Goal: Task Accomplishment & Management: Manage account settings

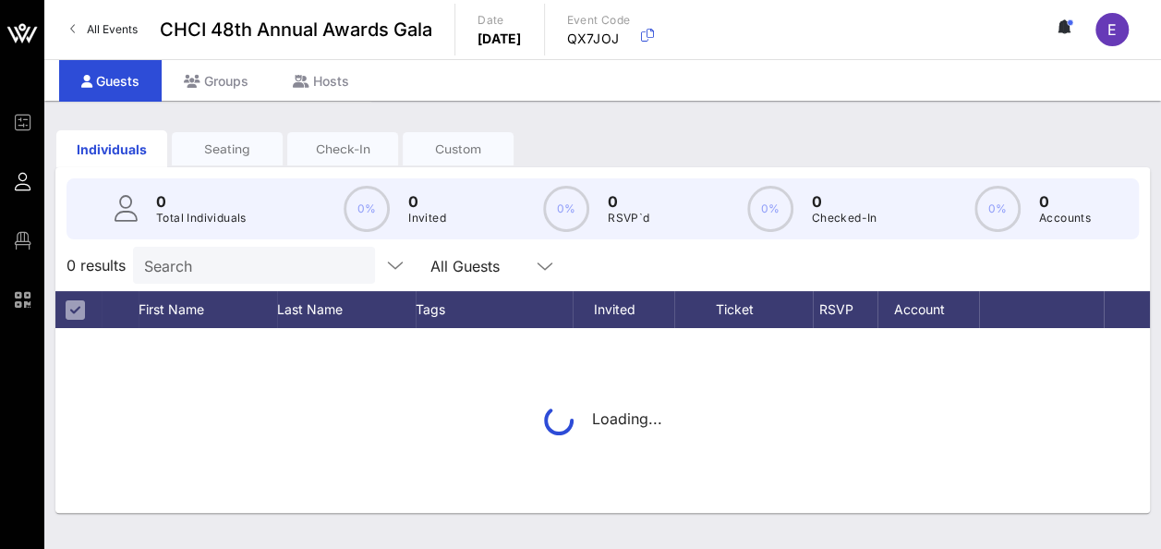
click at [283, 140] on div "Seating" at bounding box center [227, 149] width 111 height 18
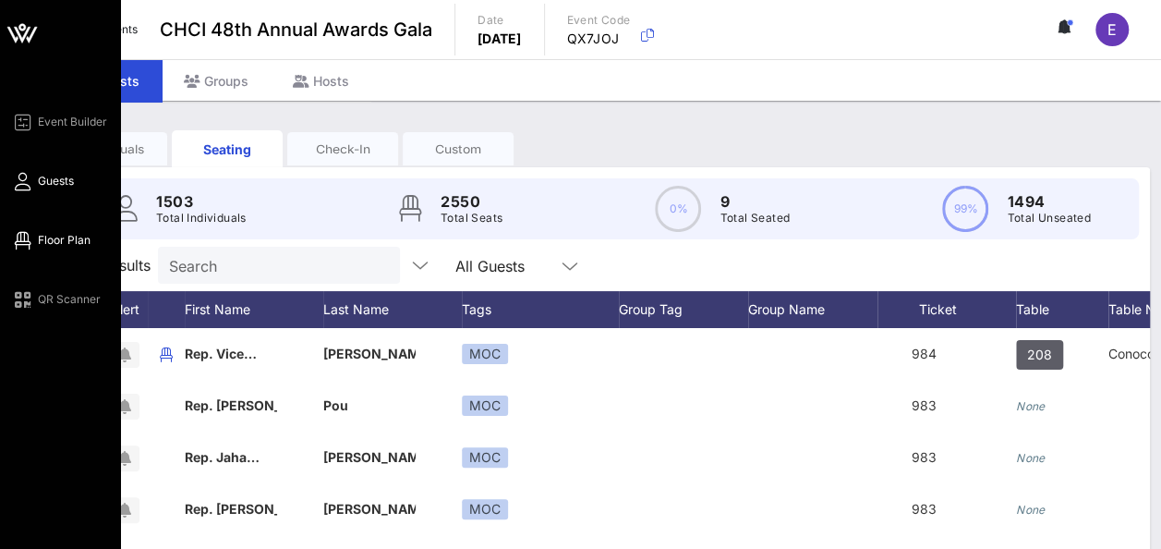
click at [67, 237] on span "Floor Plan" at bounding box center [64, 240] width 53 height 17
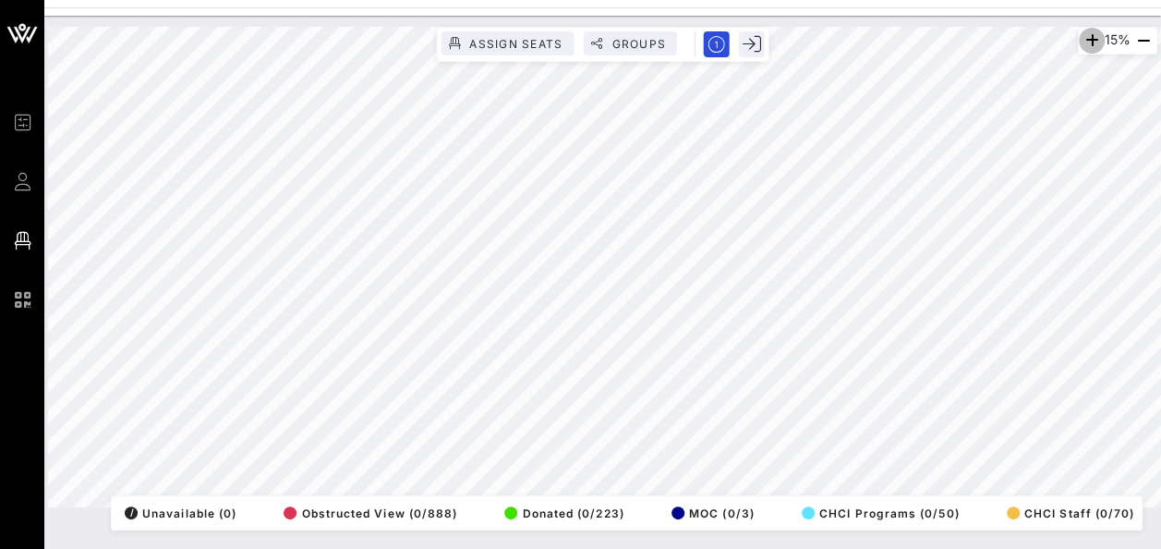
click at [1088, 45] on icon "button" at bounding box center [1092, 41] width 22 height 22
click at [1088, 45] on icon "button" at bounding box center [1091, 41] width 22 height 22
click at [1088, 45] on icon "button" at bounding box center [1088, 41] width 22 height 22
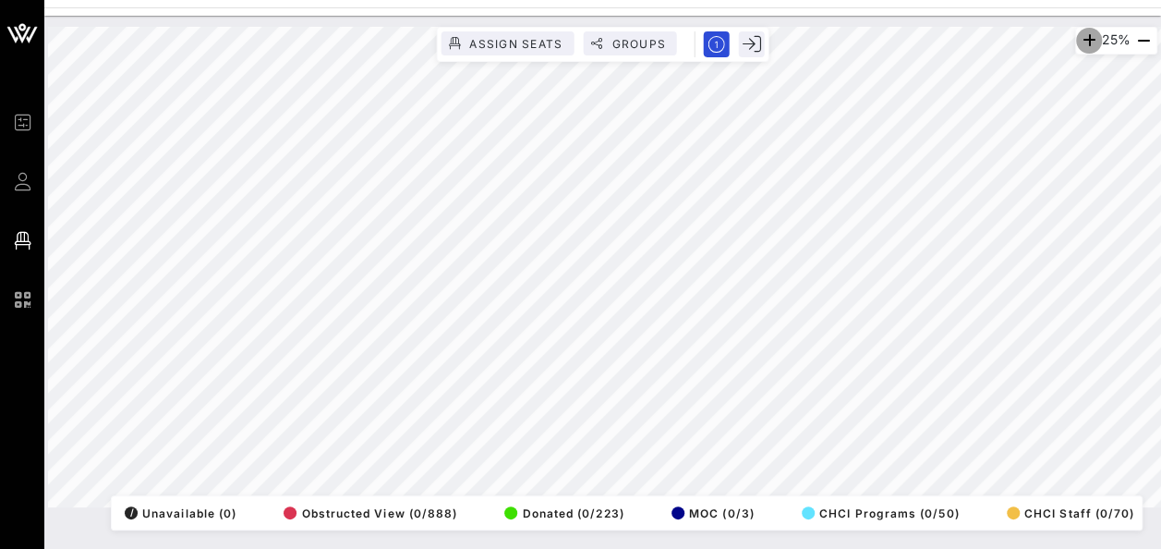
click at [1088, 45] on icon "button" at bounding box center [1089, 41] width 22 height 22
click at [1088, 45] on icon "button" at bounding box center [1091, 41] width 22 height 22
click at [1088, 45] on icon "button" at bounding box center [1088, 41] width 22 height 22
click at [1088, 31] on icon "button" at bounding box center [1089, 41] width 22 height 22
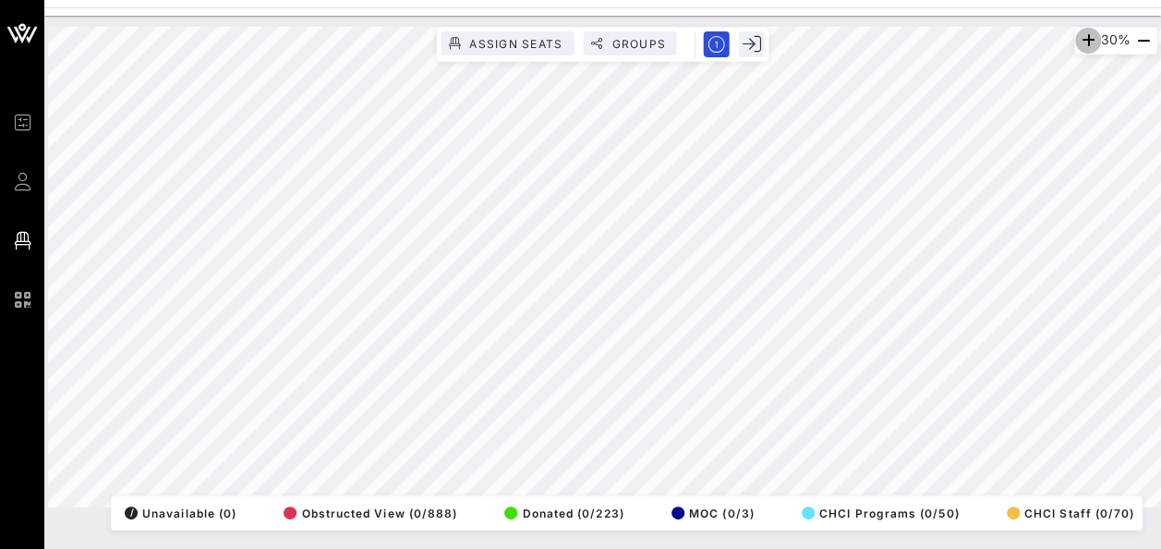
click at [1088, 31] on icon "button" at bounding box center [1088, 41] width 22 height 22
click at [748, 18] on div "33% Assign Seats Groups Exit All Reserved Shared Total Guests 1437 Total Seated…" at bounding box center [603, 267] width 1132 height 503
click at [1079, 49] on icon "button" at bounding box center [1088, 41] width 22 height 22
click at [1079, 49] on icon "button" at bounding box center [1089, 41] width 22 height 22
click at [1079, 49] on icon "button" at bounding box center [1088, 41] width 22 height 22
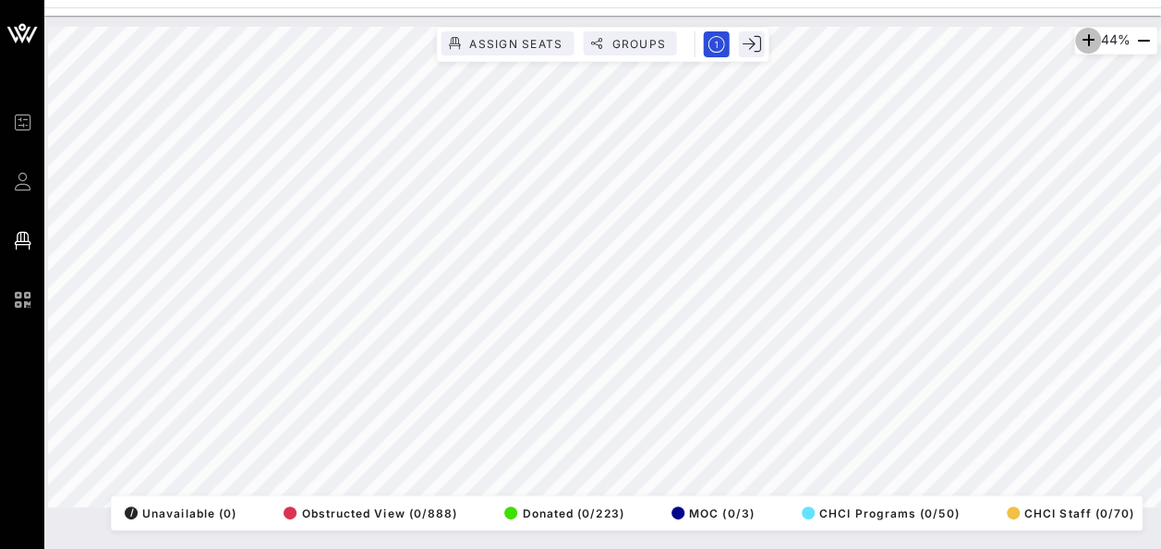
click at [1079, 49] on icon "button" at bounding box center [1088, 41] width 22 height 22
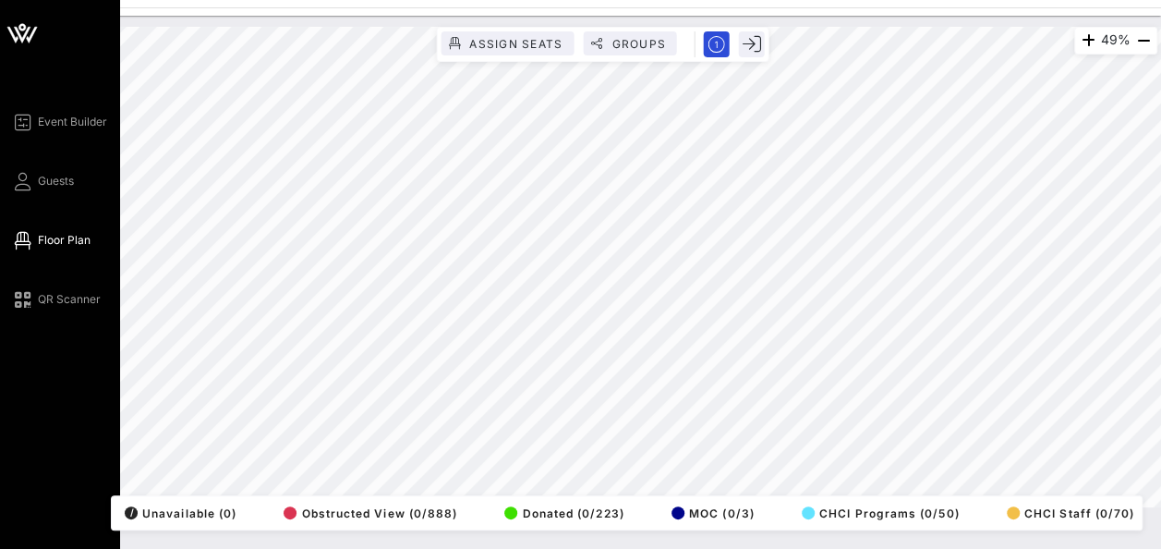
click at [70, 144] on div "Event Builder Guests Floor Plan QR Scanner CHCI 48th Annual Awards Gala 49% Ass…" at bounding box center [580, 274] width 1161 height 549
click at [0, 538] on html "Event Builder Guests Floor Plan QR Scanner CHCI 48th Annual Awards Gala 49% Ass…" at bounding box center [580, 274] width 1161 height 549
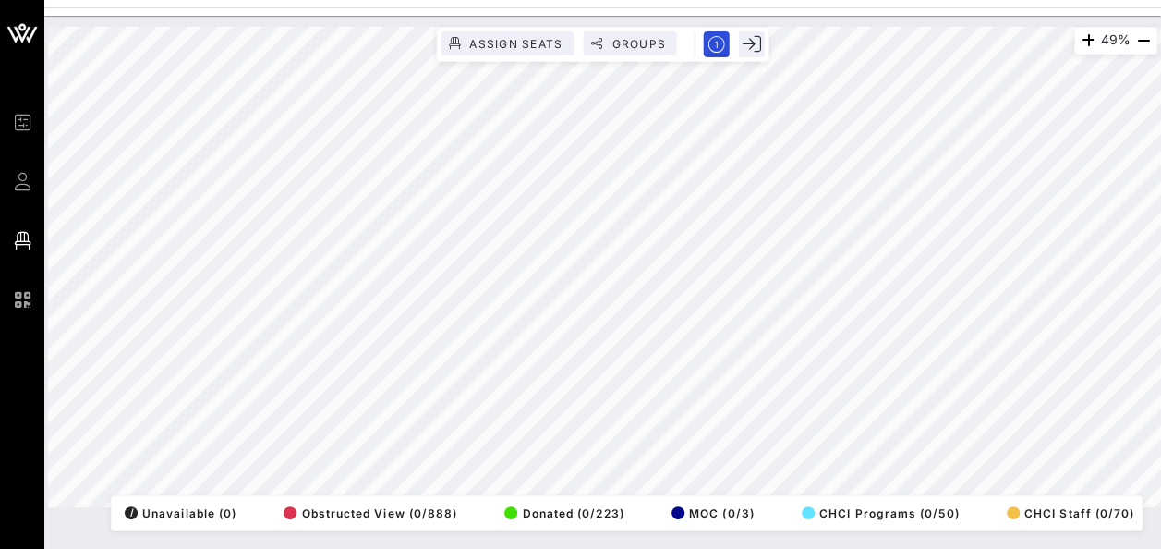
click at [1110, 548] on html "Event Builder Guests Floor Plan QR Scanner CHCI 48th Annual Awards Gala 49% Ass…" at bounding box center [580, 274] width 1161 height 549
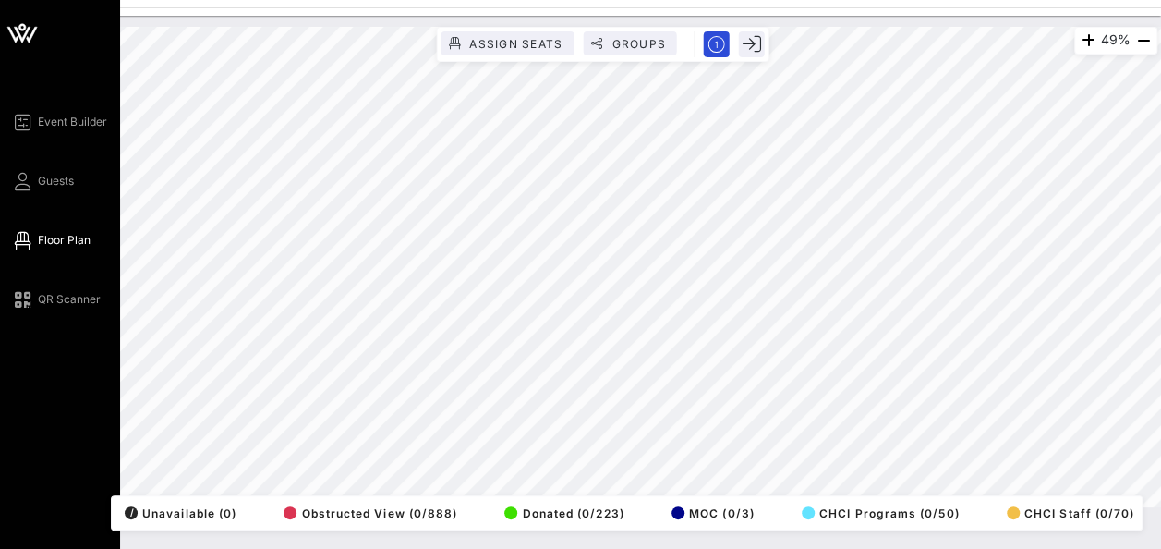
click at [59, 133] on div "Event Builder Guests Floor Plan QR Scanner" at bounding box center [65, 211] width 109 height 200
click at [46, 192] on div "Event Builder Guests Floor Plan QR Scanner" at bounding box center [65, 211] width 109 height 200
click at [48, 188] on span "Guests" at bounding box center [56, 181] width 36 height 17
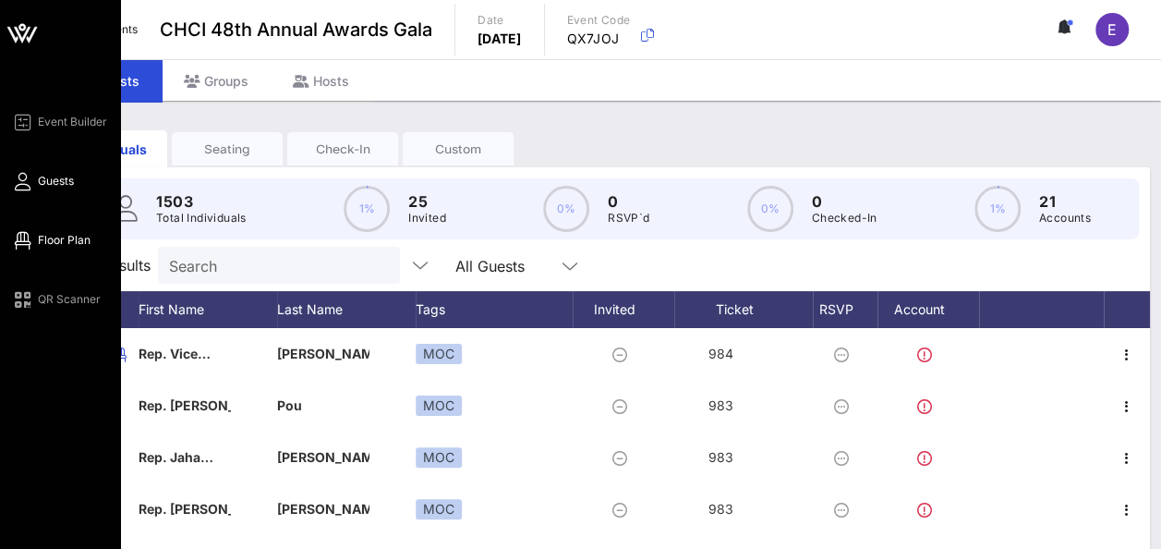
click at [63, 236] on span "Floor Plan" at bounding box center [64, 240] width 53 height 17
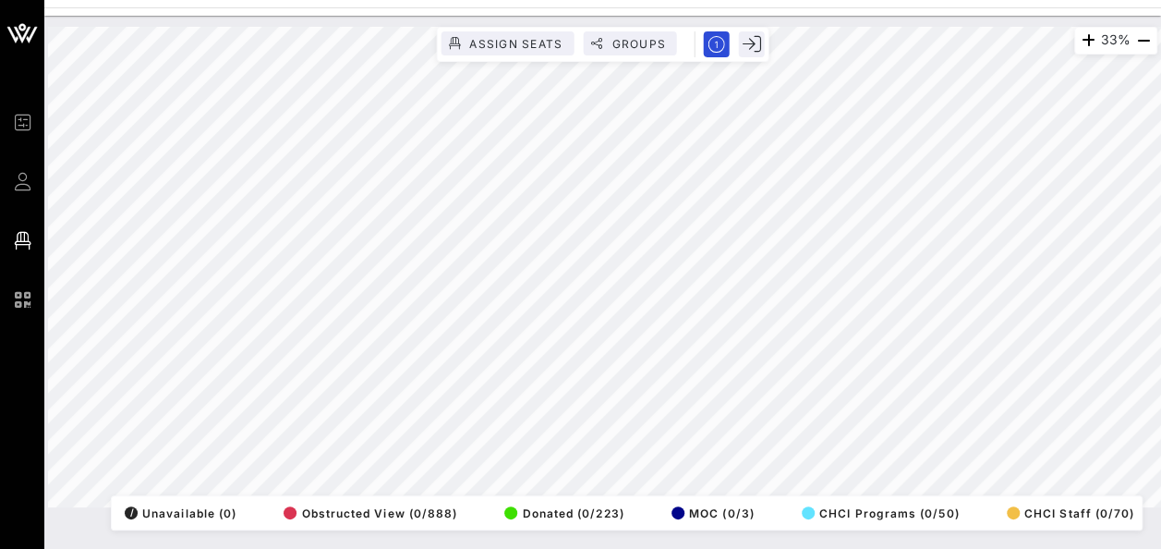
click at [227, 548] on html "Event Builder Guests Floor Plan QR Scanner CHCI 48th Annual Awards Gala 33% Ass…" at bounding box center [580, 274] width 1161 height 549
click at [1161, 375] on html "Event Builder Guests Floor Plan QR Scanner CHCI 48th Annual Awards Gala 66% Ass…" at bounding box center [580, 274] width 1161 height 549
click at [870, 548] on html "Event Builder Guests Floor Plan QR Scanner CHCI 48th Annual Awards Gala 66% Ass…" at bounding box center [580, 274] width 1161 height 549
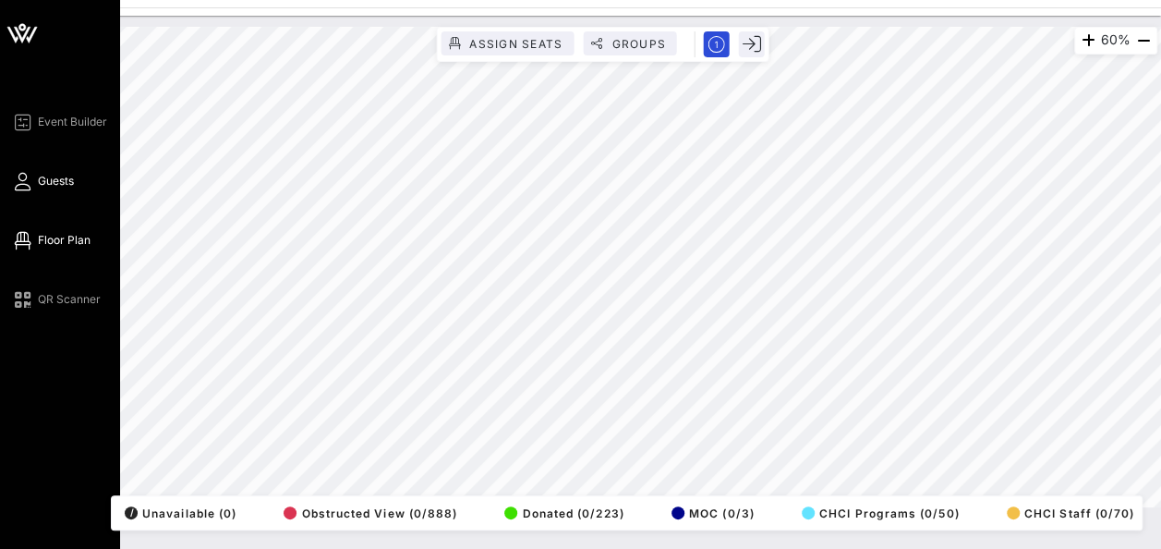
click at [55, 183] on span "Guests" at bounding box center [56, 181] width 36 height 17
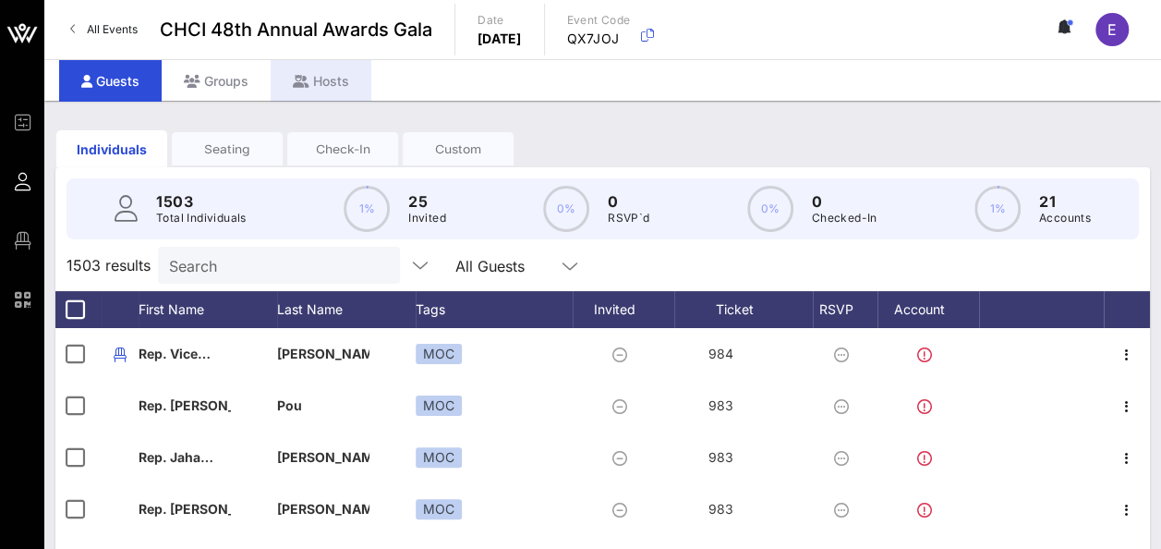
click at [323, 79] on div "Hosts" at bounding box center [321, 81] width 101 height 42
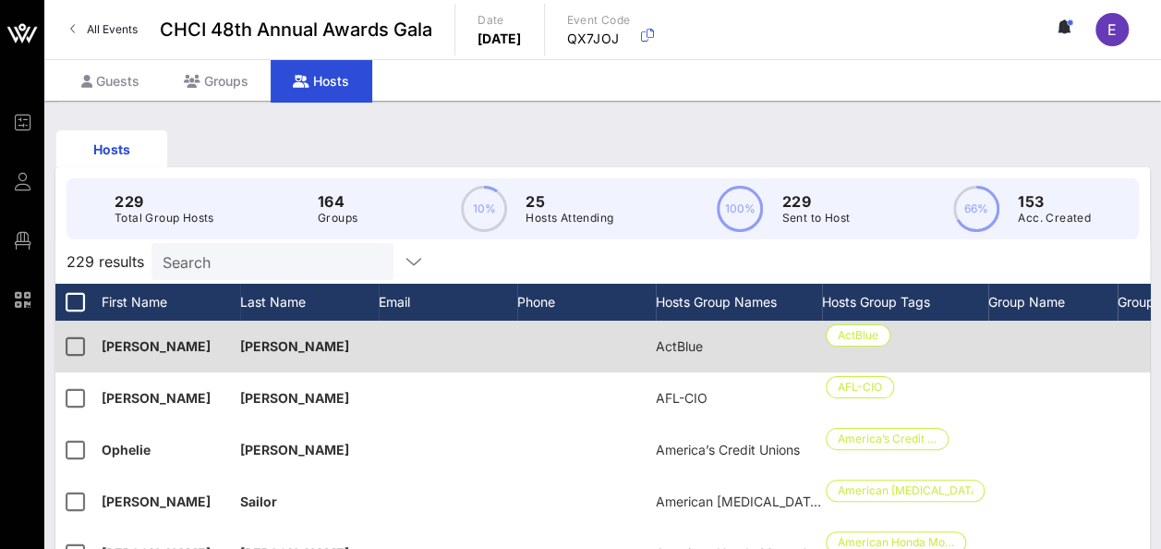
click at [220, 365] on div "[PERSON_NAME]" at bounding box center [171, 347] width 139 height 52
click at [176, 354] on span "[PERSON_NAME]" at bounding box center [156, 346] width 109 height 16
